Goal: Check status: Check status

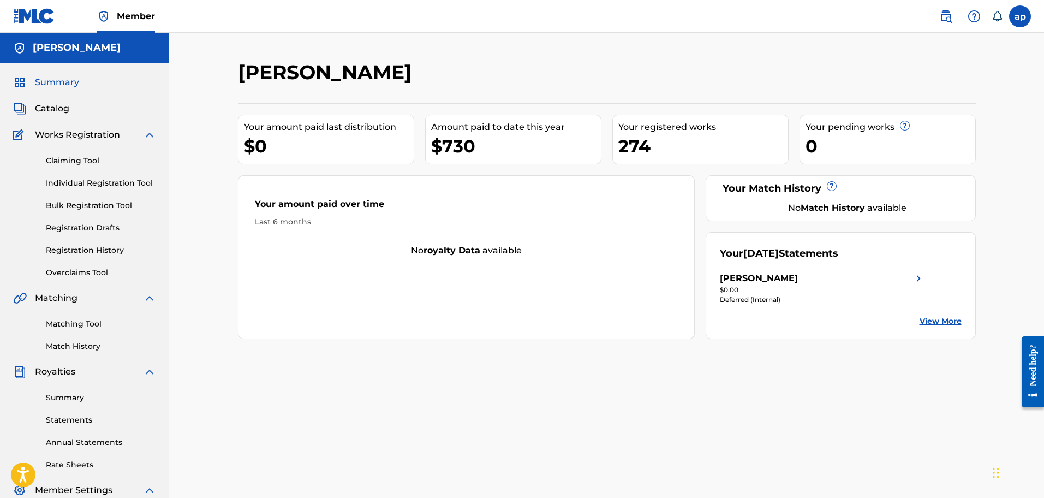
click at [939, 322] on link "View More" at bounding box center [941, 321] width 42 height 11
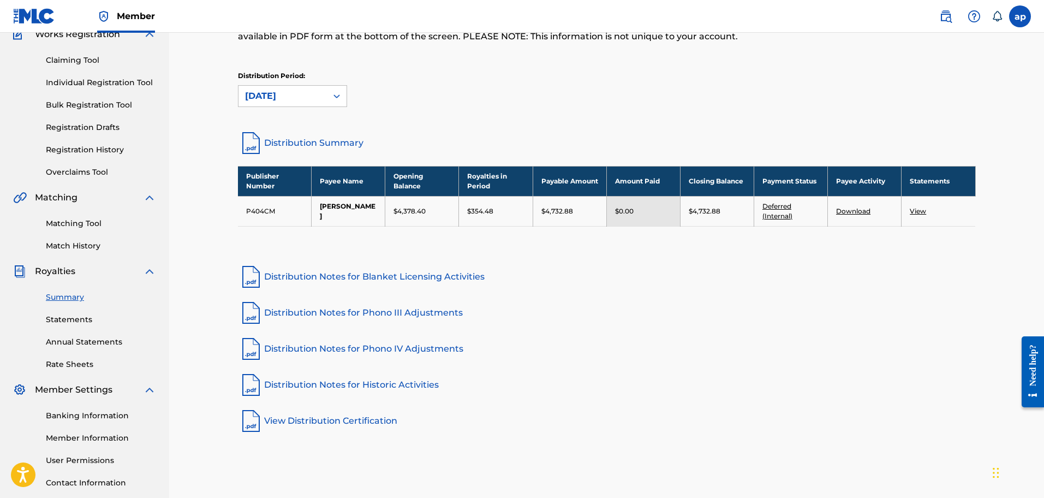
scroll to position [75, 0]
